Goal: Navigation & Orientation: Go to known website

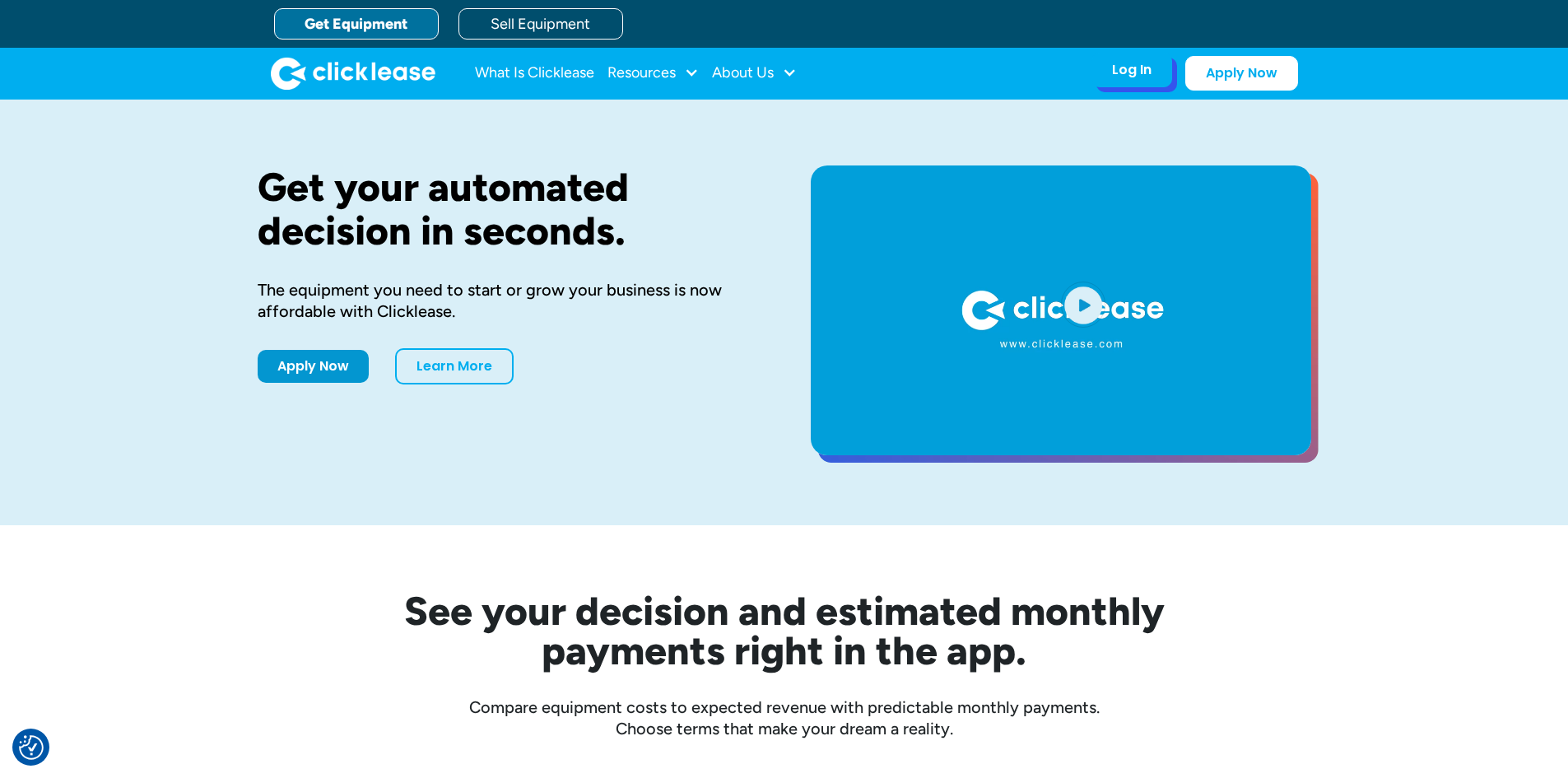
click at [1126, 78] on div "Log In" at bounding box center [1132, 70] width 39 height 17
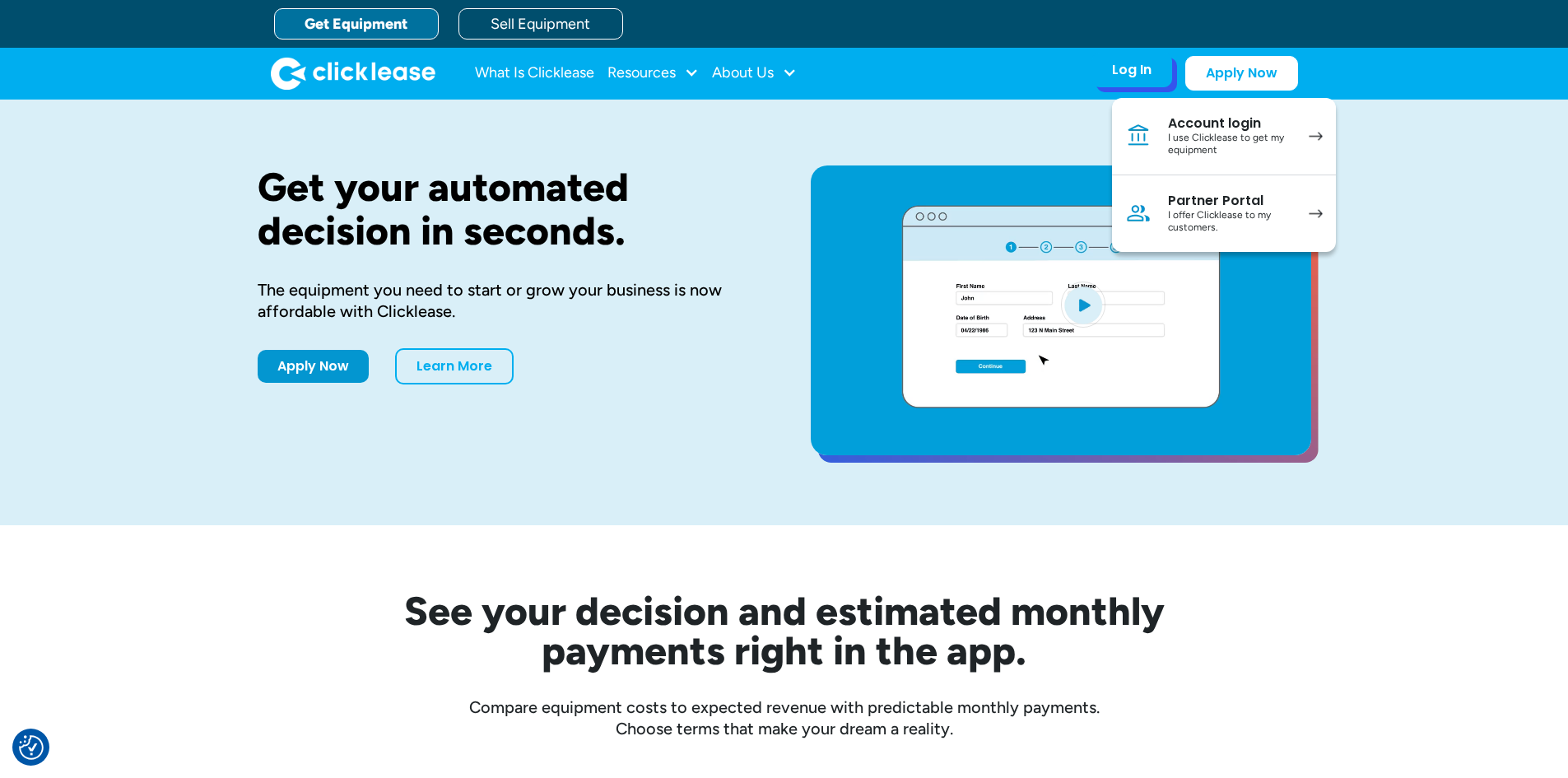
click at [1240, 209] on div "I offer Clicklease to my customers." at bounding box center [1230, 222] width 125 height 26
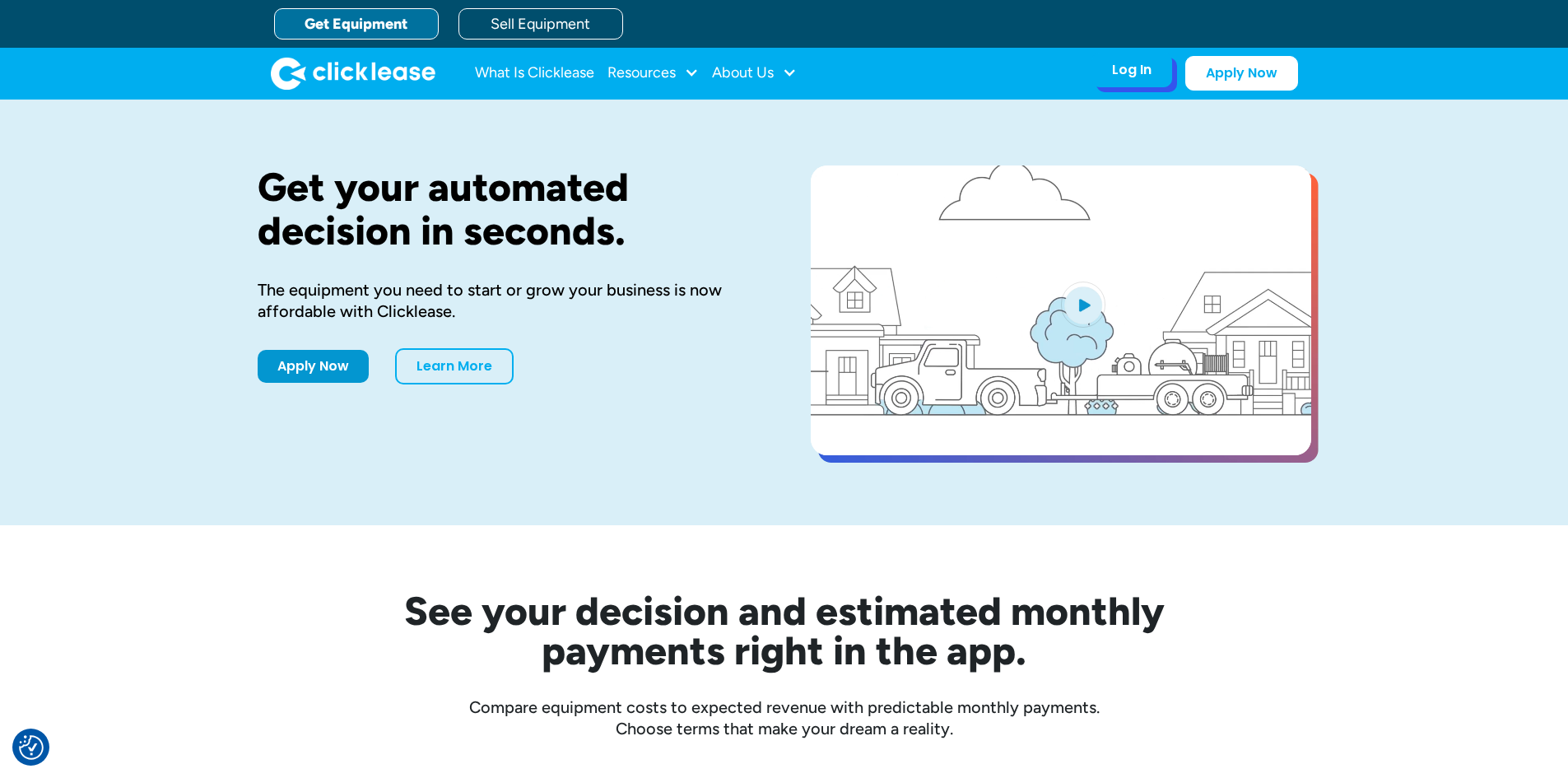
click at [1137, 82] on div "Log In Account login I use Clicklease to get my equipment Partner Portal I offe…" at bounding box center [1132, 70] width 81 height 34
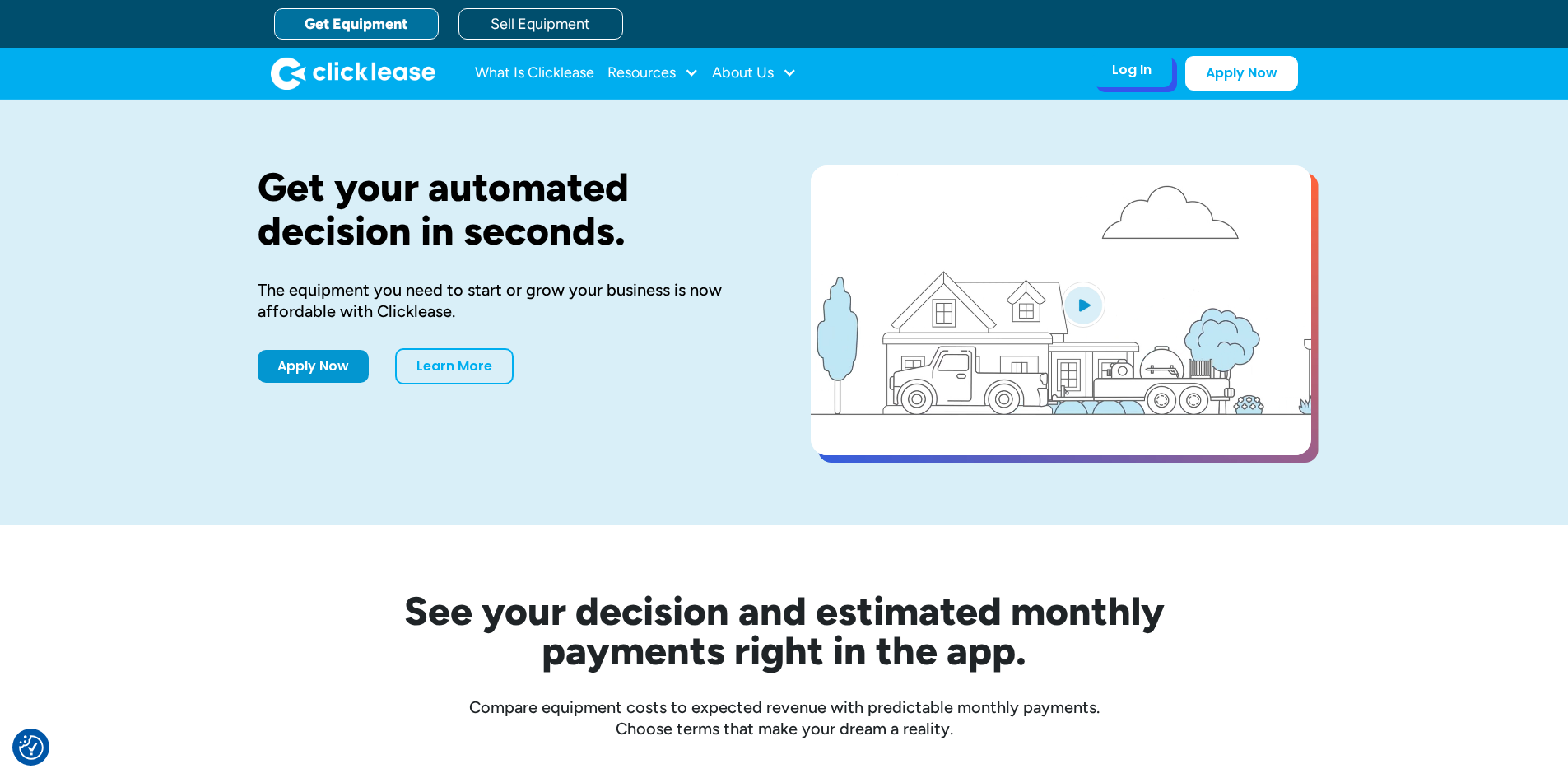
click at [1136, 76] on div "Log In" at bounding box center [1132, 70] width 39 height 17
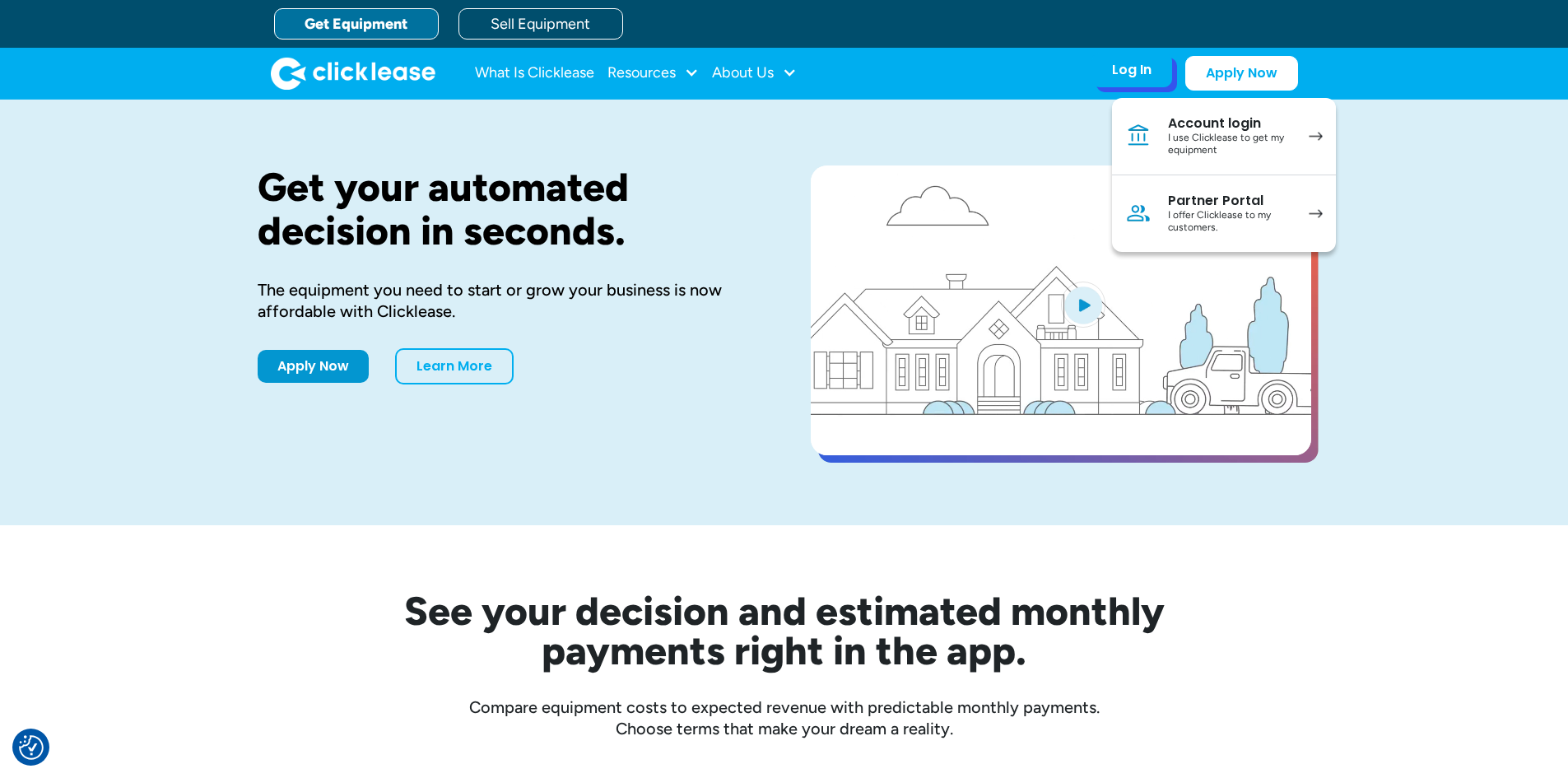
click at [1216, 205] on div "Partner Portal" at bounding box center [1230, 200] width 125 height 17
